Goal: Task Accomplishment & Management: Use online tool/utility

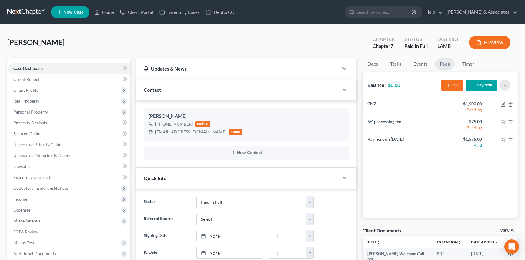
select select "17"
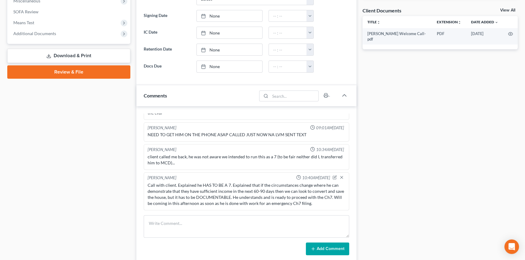
scroll to position [299, 0]
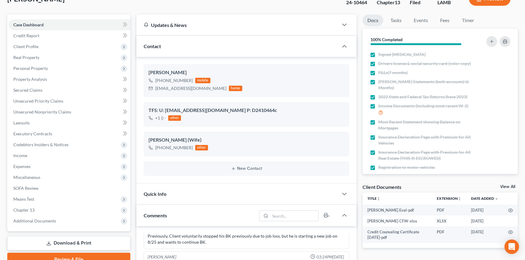
scroll to position [138, 0]
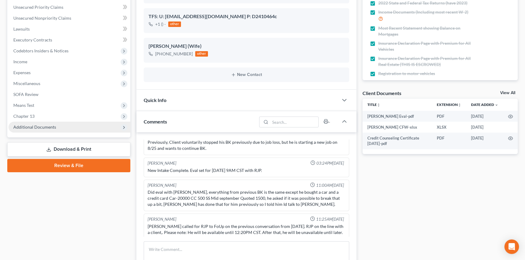
drag, startPoint x: 41, startPoint y: 116, endPoint x: 46, endPoint y: 128, distance: 12.6
click at [41, 116] on span "Chapter 13" at bounding box center [69, 116] width 122 height 11
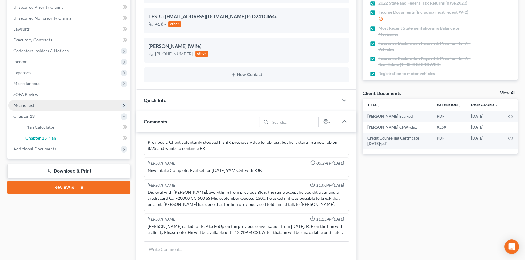
click at [55, 134] on link "Chapter 13 Plan" at bounding box center [76, 138] width 110 height 11
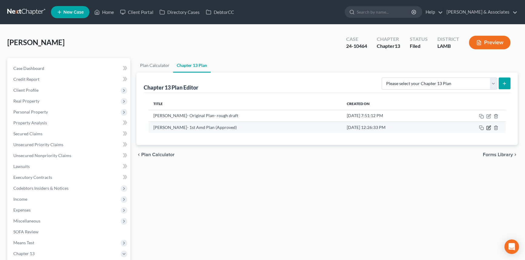
click at [487, 128] on icon "button" at bounding box center [488, 127] width 5 height 5
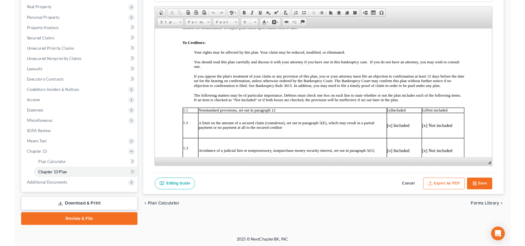
scroll to position [82, 0]
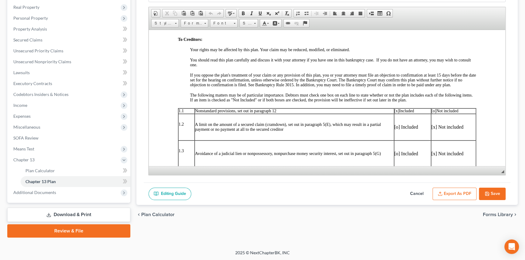
click at [359, 224] on div "Plan Calculator Chapter 13 Plan Chapter 13 Plan Name [PERSON_NAME]- 1st Amd Pla…" at bounding box center [326, 101] width 387 height 274
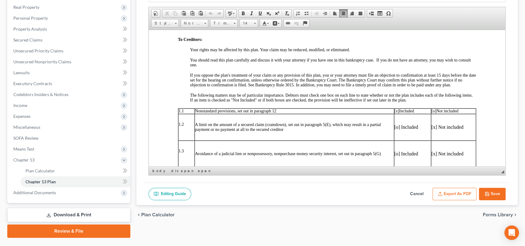
click at [317, 107] on div at bounding box center [333, 104] width 286 height 5
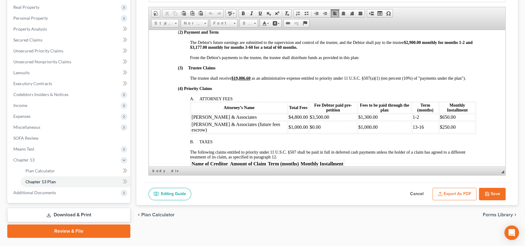
scroll to position [248, 0]
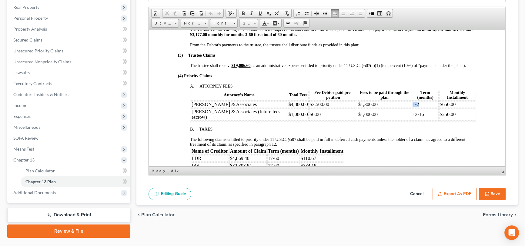
drag, startPoint x: 411, startPoint y: 115, endPoint x: 403, endPoint y: 116, distance: 8.8
click at [403, 108] on tr "[PERSON_NAME] & Associates $4,800.00 $3,500.00 $1,300.00 1-2 $650.00" at bounding box center [333, 104] width 284 height 7
click at [439, 108] on td "$650.00" at bounding box center [457, 104] width 36 height 7
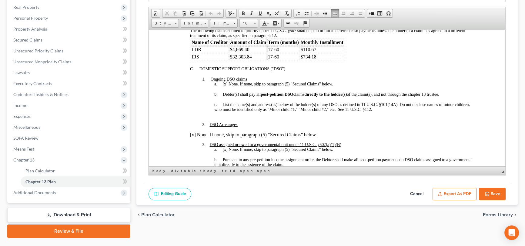
scroll to position [358, 0]
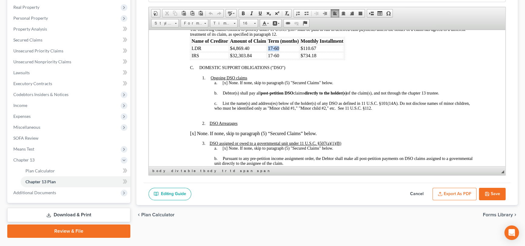
drag, startPoint x: 267, startPoint y: 59, endPoint x: 278, endPoint y: 58, distance: 11.5
click at [278, 51] on td "17-60" at bounding box center [283, 48] width 32 height 7
drag, startPoint x: 319, startPoint y: 59, endPoint x: 290, endPoint y: 61, distance: 28.8
click at [304, 51] on td "$110.67" at bounding box center [322, 48] width 44 height 7
click at [345, 126] on p "2. DSO Arrearages" at bounding box center [339, 123] width 274 height 5
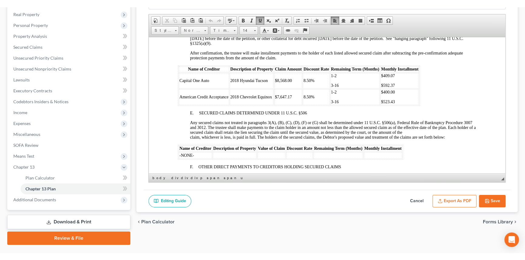
scroll to position [798, 0]
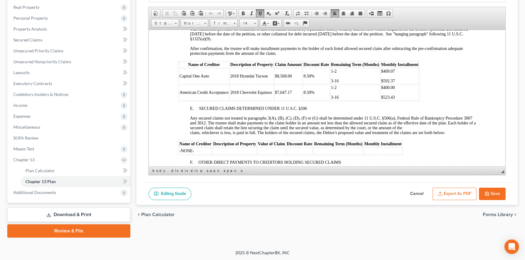
click at [373, 236] on div "Plan Calculator Chapter 13 Plan Chapter 13 Plan Name [PERSON_NAME]- 1st Amd Pla…" at bounding box center [326, 101] width 387 height 274
